Goal: Task Accomplishment & Management: Complete application form

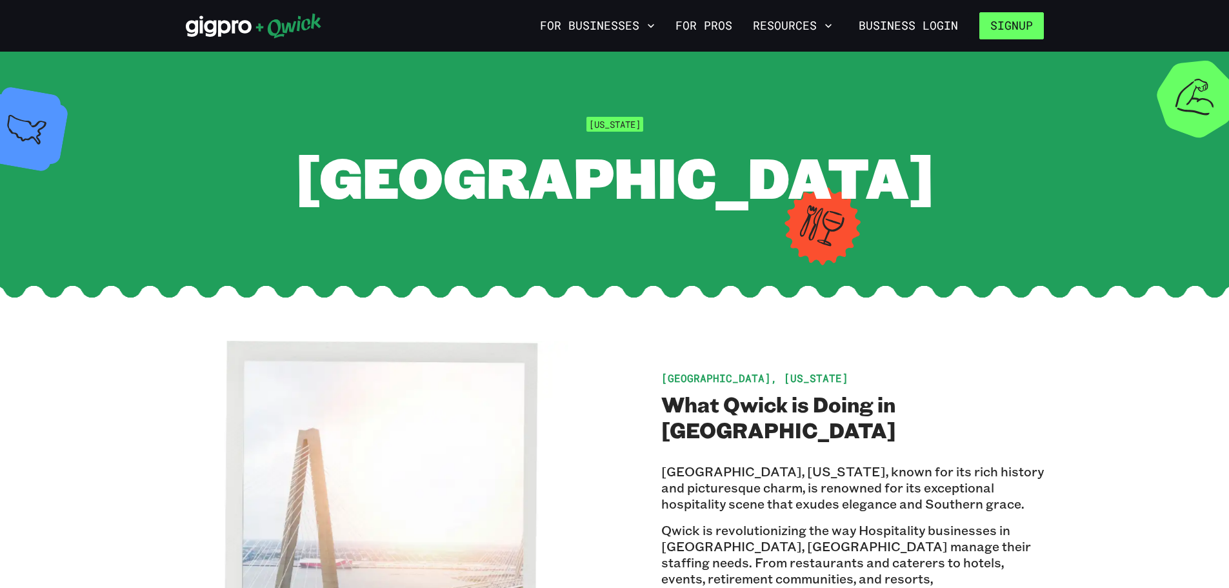
click at [1010, 25] on button "Signup" at bounding box center [1011, 25] width 64 height 27
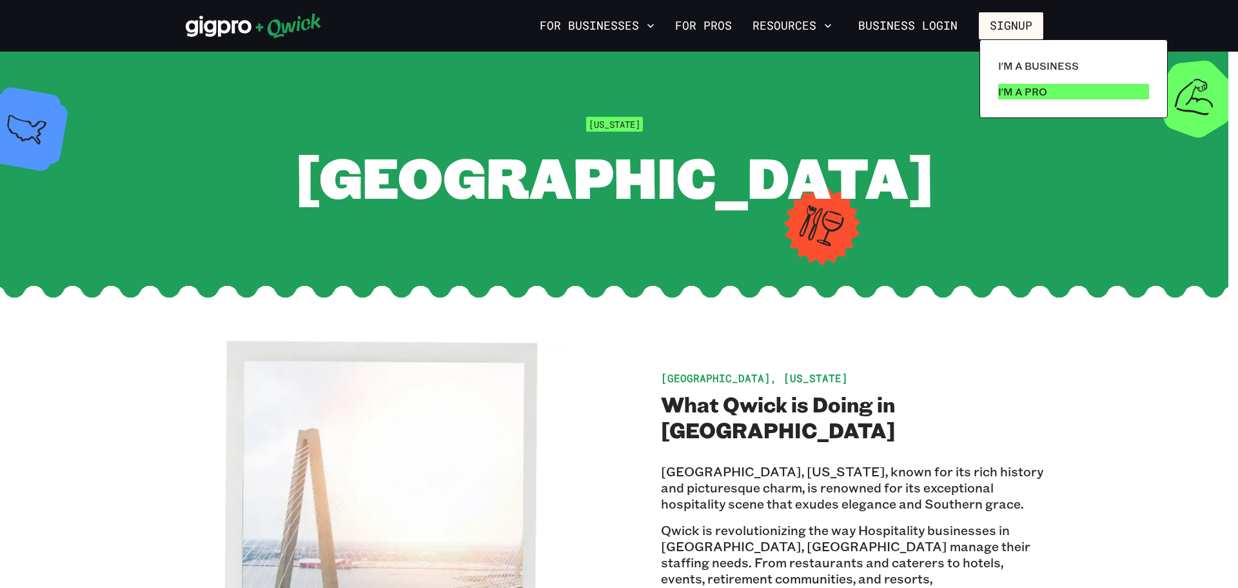
click at [1009, 92] on p "I'm a Pro" at bounding box center [1022, 91] width 49 height 15
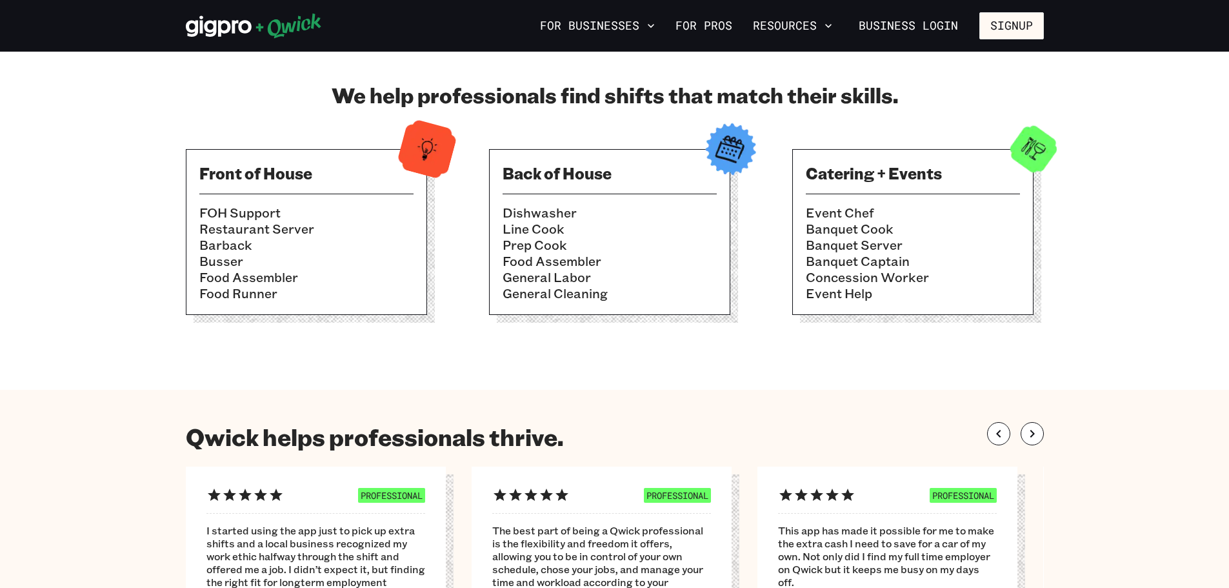
scroll to position [418, 0]
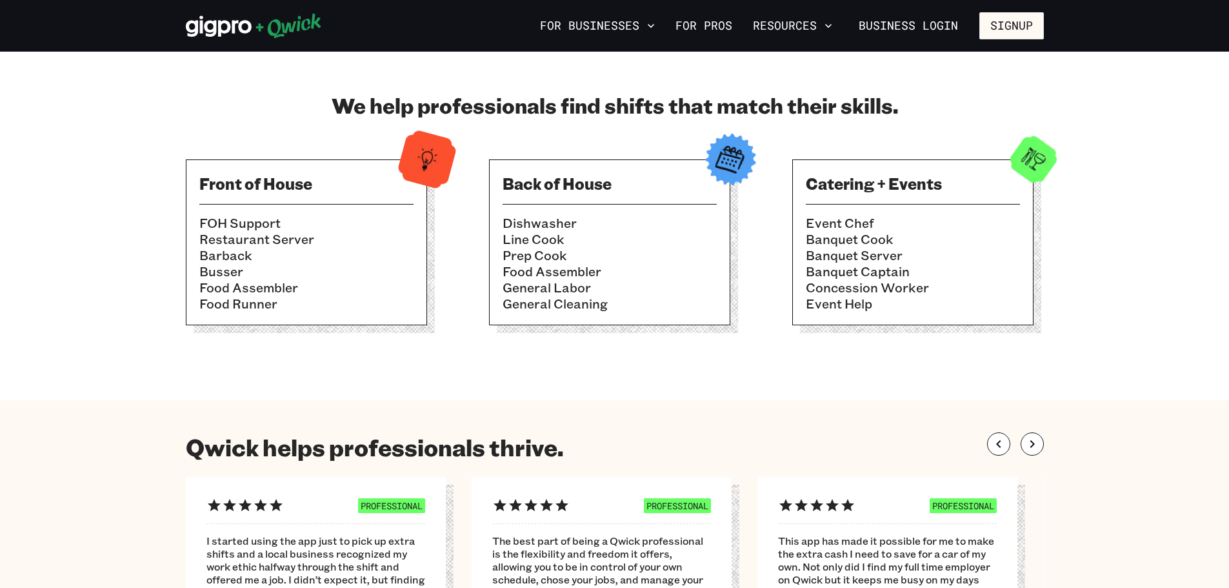
click at [712, 166] on img at bounding box center [730, 159] width 63 height 63
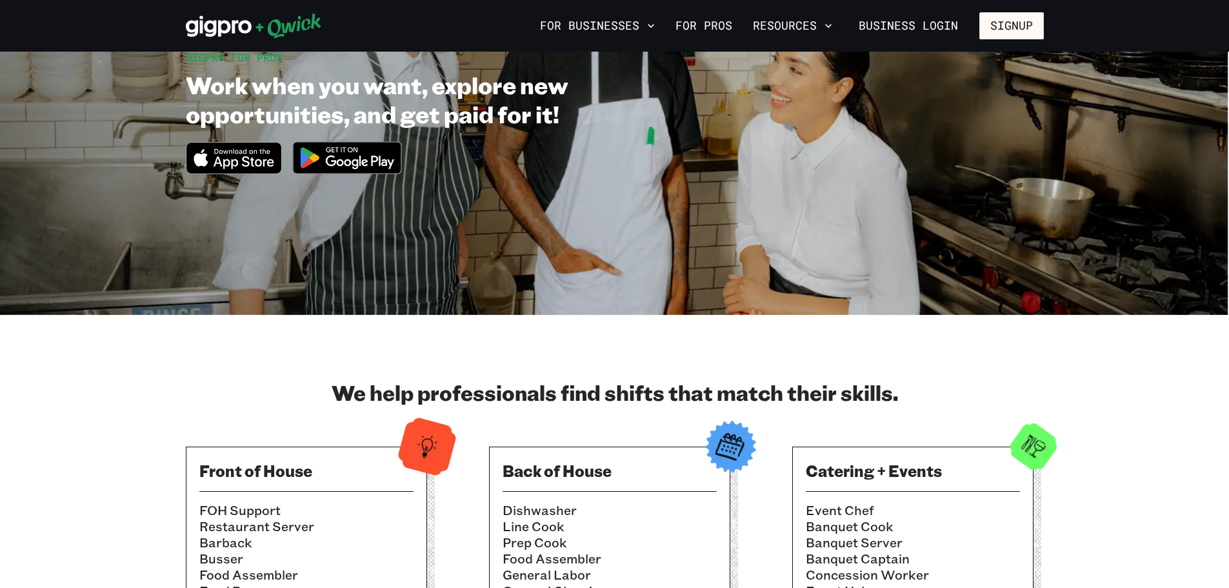
scroll to position [0, 0]
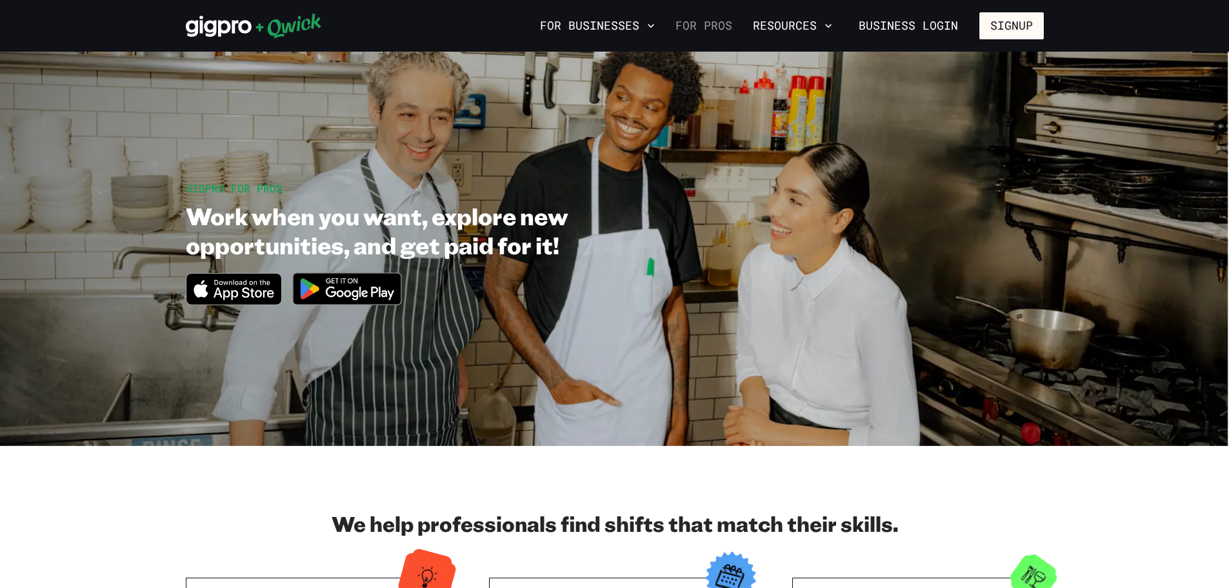
click at [702, 29] on link "For Pros" at bounding box center [703, 26] width 67 height 22
click at [702, 23] on link "For Pros" at bounding box center [703, 26] width 67 height 22
click at [1022, 28] on button "Signup" at bounding box center [1011, 25] width 64 height 27
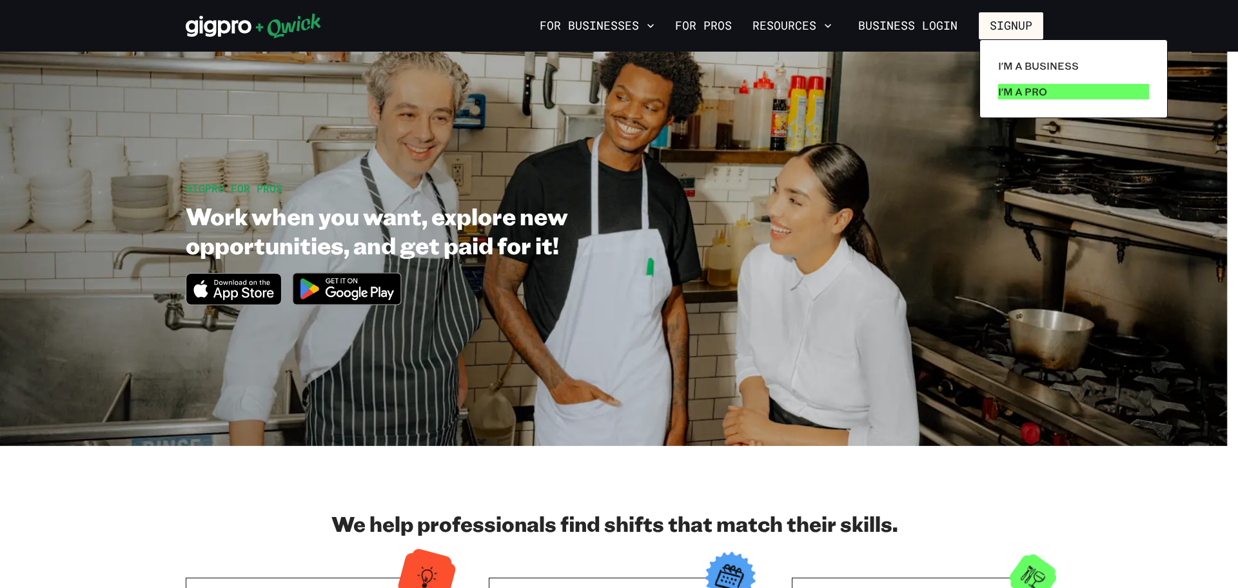
click at [1041, 86] on p "I'm a Pro" at bounding box center [1022, 91] width 49 height 15
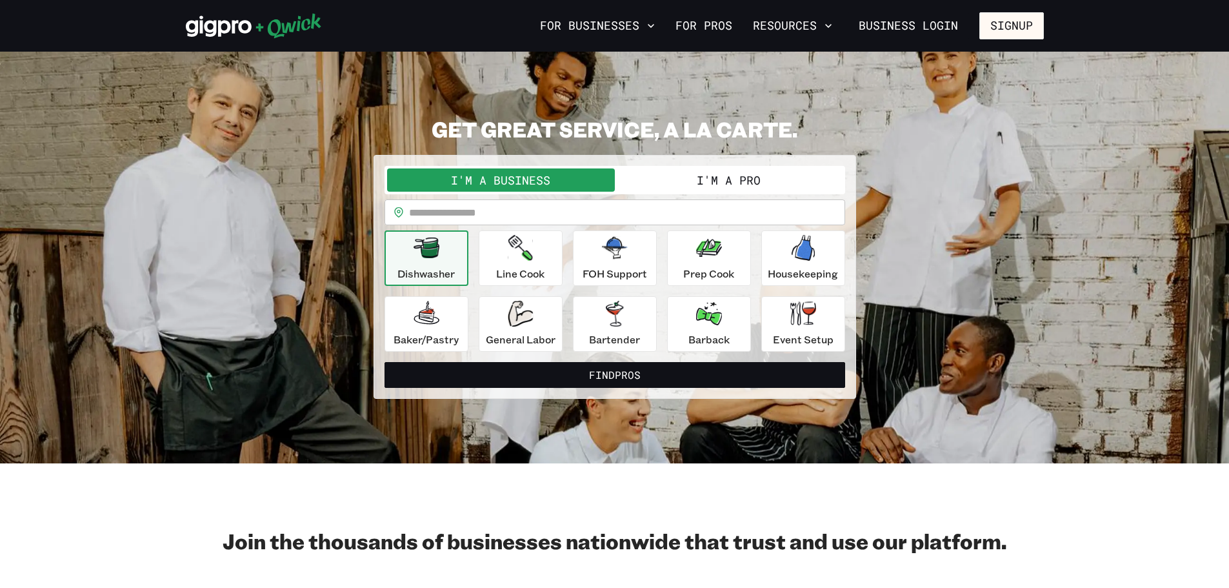
click at [759, 181] on button "I'm a Pro" at bounding box center [729, 179] width 228 height 23
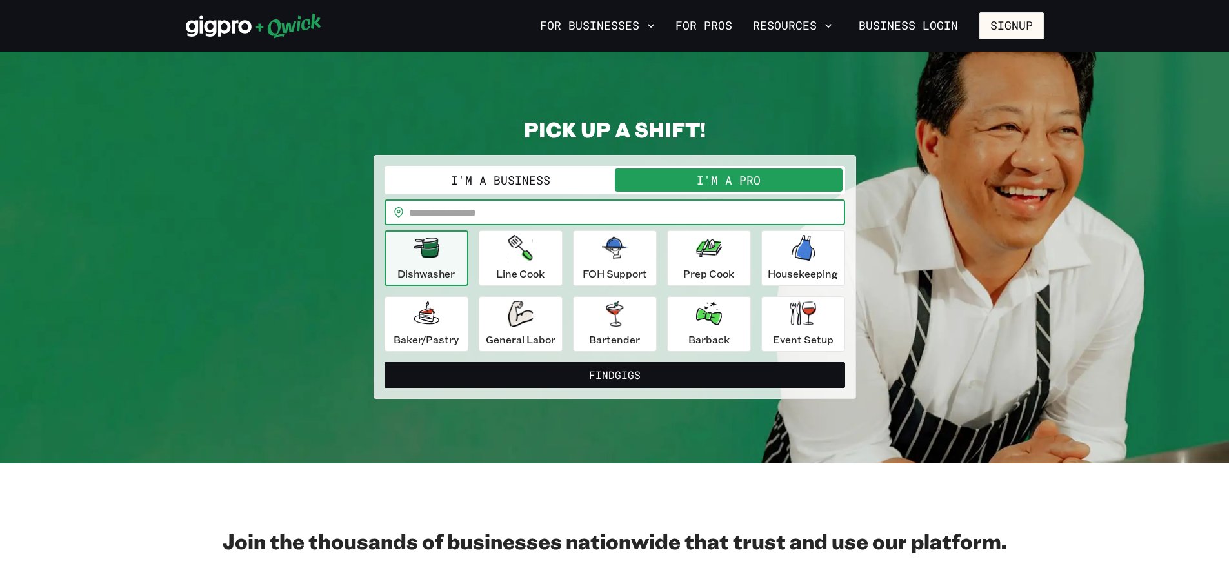
click at [482, 215] on input "text" at bounding box center [627, 212] width 436 height 26
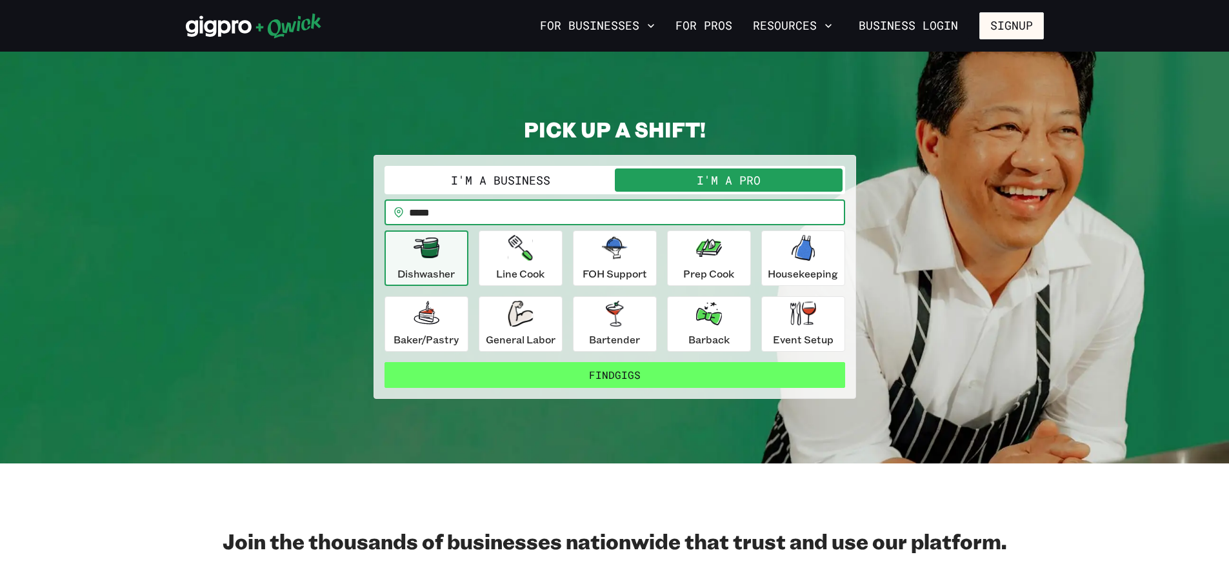
type input "*****"
click at [608, 377] on button "Find Gigs" at bounding box center [614, 375] width 461 height 26
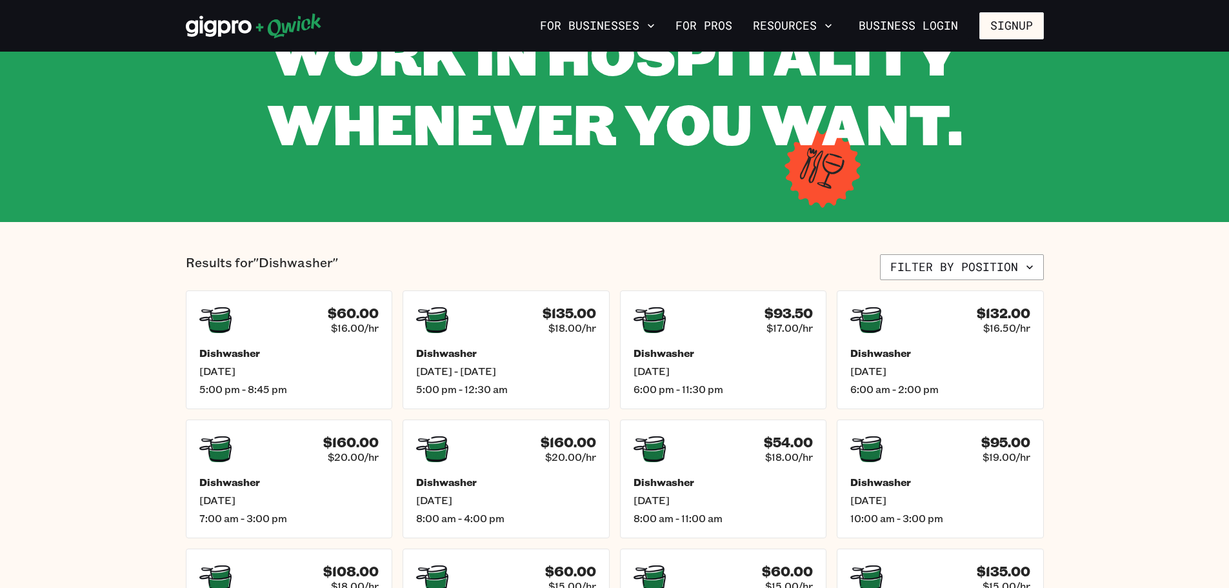
scroll to position [129, 0]
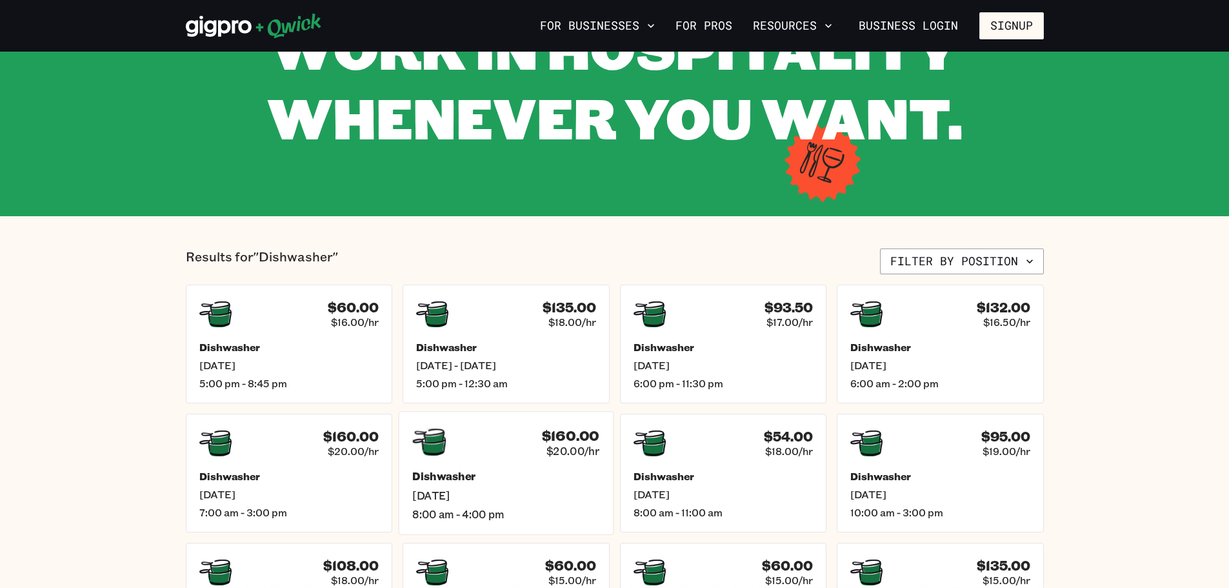
click at [538, 509] on span "8:00 am - 4:00 pm" at bounding box center [505, 514] width 187 height 14
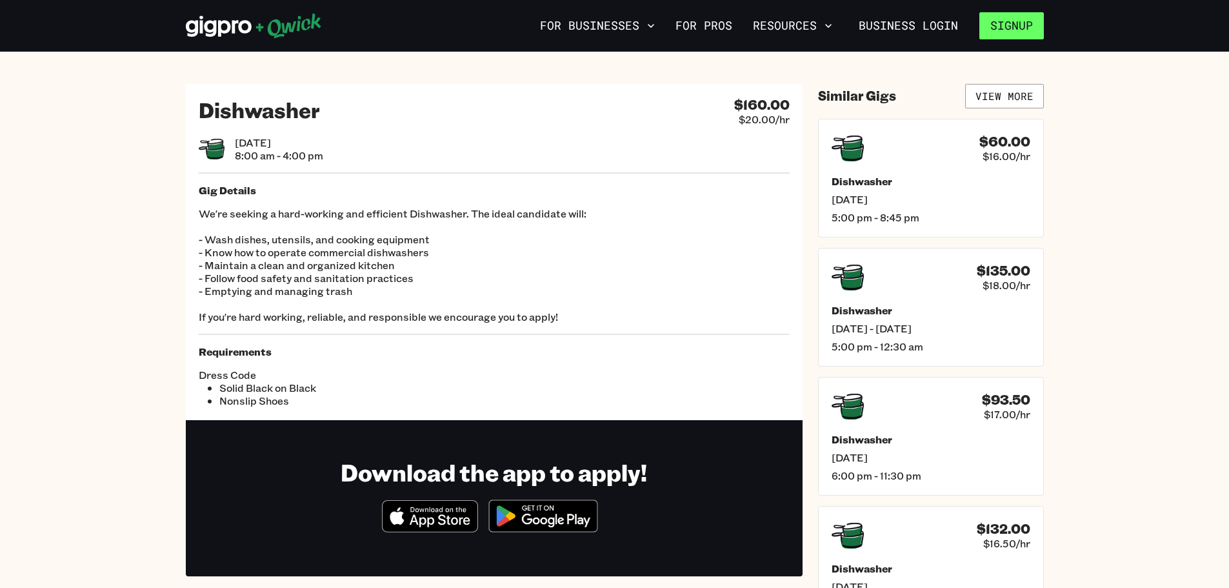
click at [1020, 31] on button "Signup" at bounding box center [1011, 25] width 64 height 27
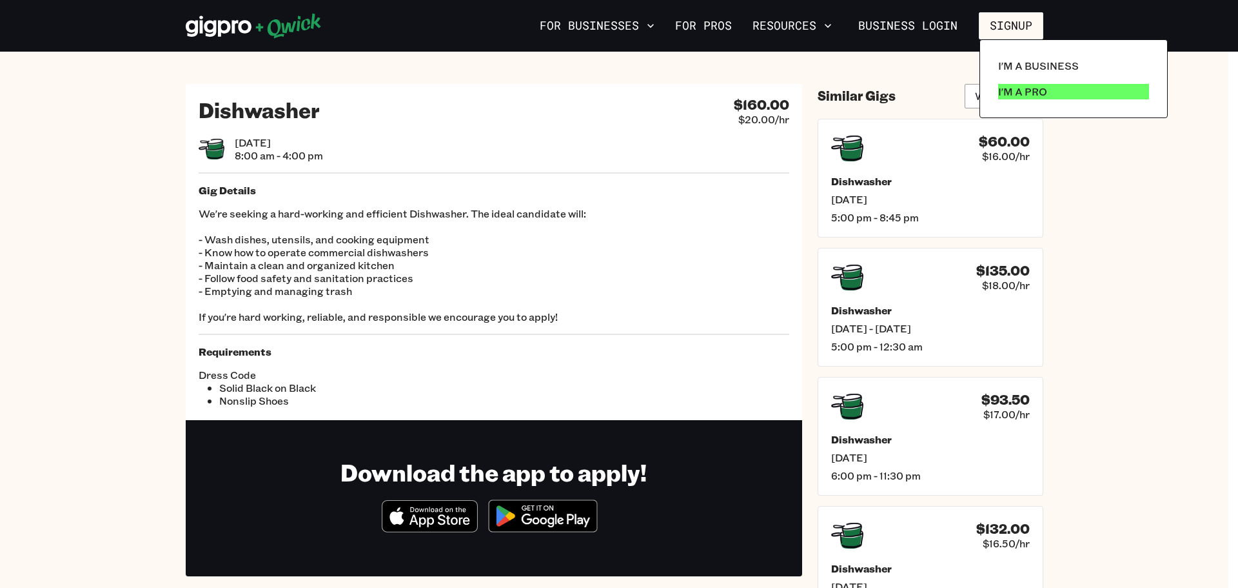
click at [1019, 100] on link "I'm a Pro" at bounding box center [1073, 92] width 161 height 26
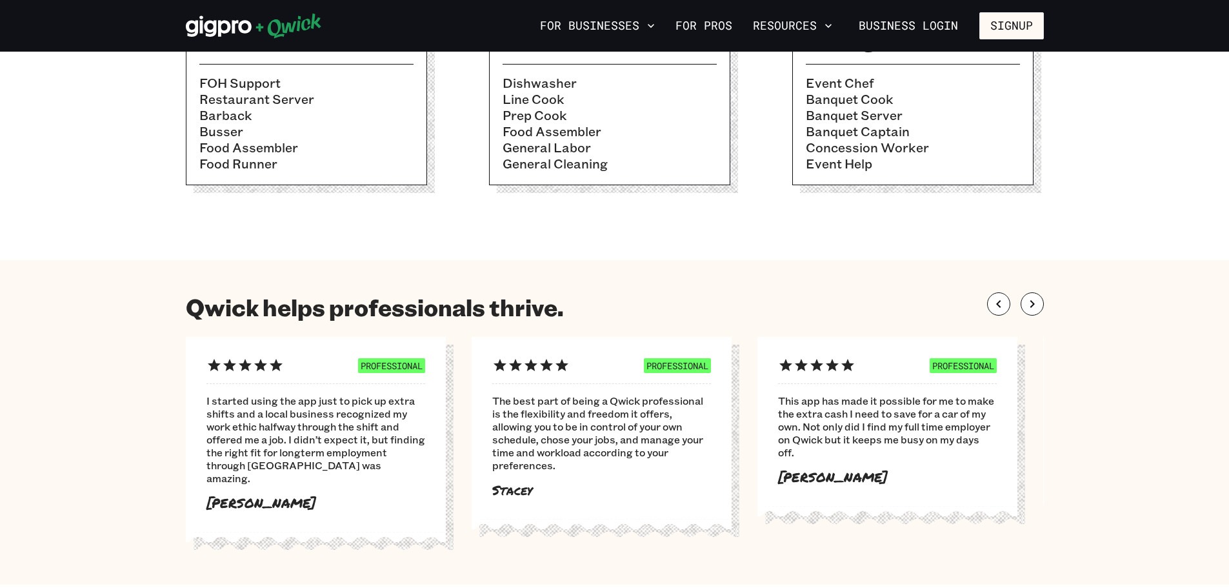
scroll to position [387, 0]
